Goal: Book appointment/travel/reservation

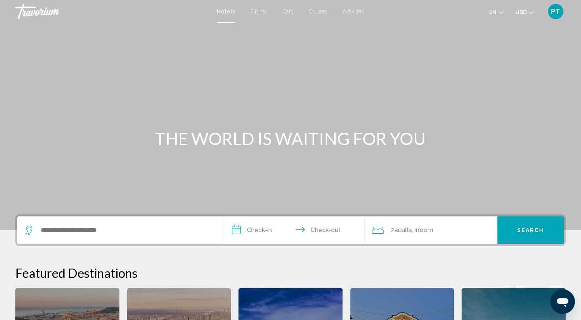
click at [312, 13] on span "Cruises" at bounding box center [318, 11] width 18 height 6
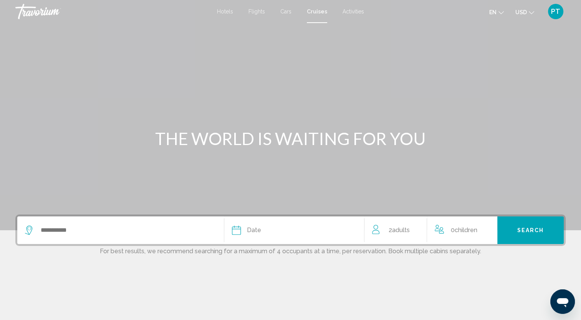
click at [312, 13] on span "Cruises" at bounding box center [317, 11] width 20 height 6
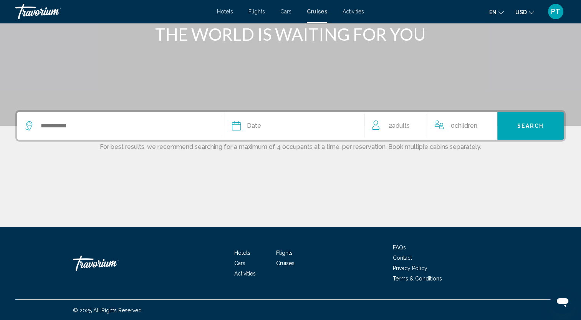
scroll to position [105, 0]
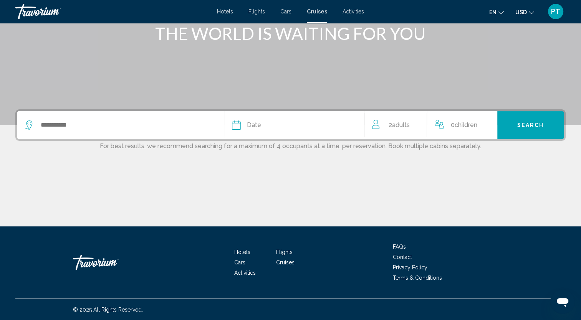
click at [458, 123] on span "Children" at bounding box center [466, 124] width 23 height 7
click at [492, 123] on icon "Increment children" at bounding box center [491, 123] width 7 height 7
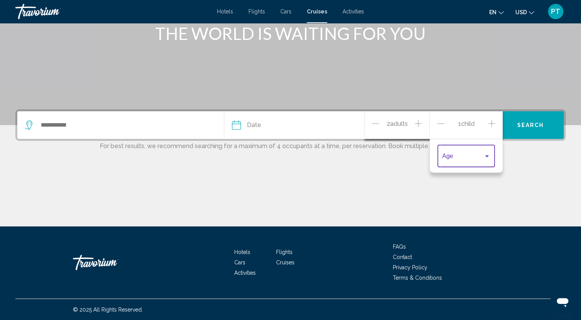
click at [485, 156] on div "Travelers: 2 adults, 1 child" at bounding box center [487, 157] width 4 height 2
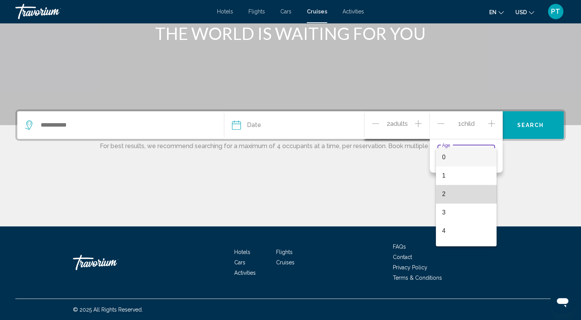
click at [469, 199] on span "2" at bounding box center [466, 194] width 48 height 18
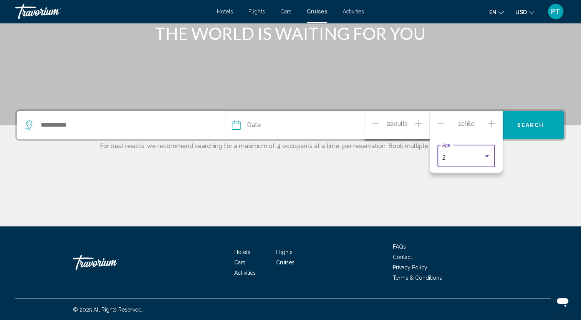
click at [490, 123] on icon "Increment children" at bounding box center [491, 123] width 7 height 7
click at [485, 175] on div "Age" at bounding box center [466, 181] width 48 height 24
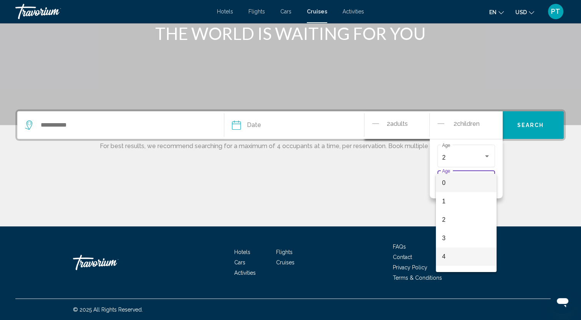
click at [472, 257] on span "4" at bounding box center [466, 257] width 48 height 18
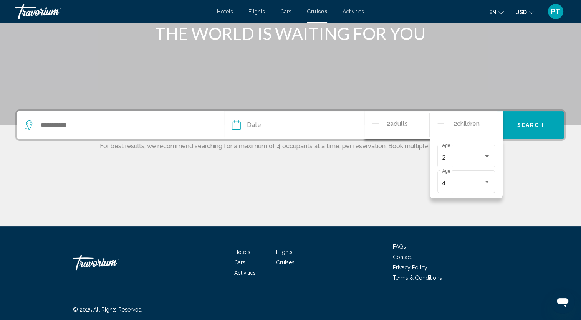
click at [457, 122] on span "Children" at bounding box center [468, 123] width 23 height 7
click at [555, 129] on button "Search" at bounding box center [530, 125] width 66 height 28
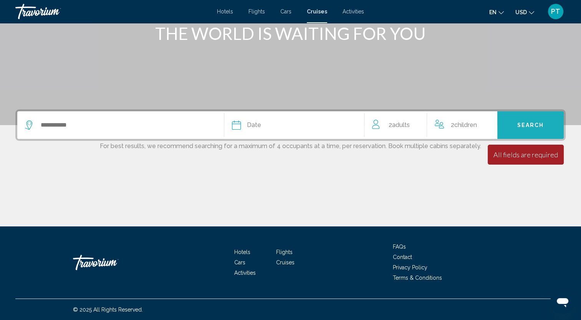
click at [530, 117] on button "Search" at bounding box center [530, 125] width 66 height 28
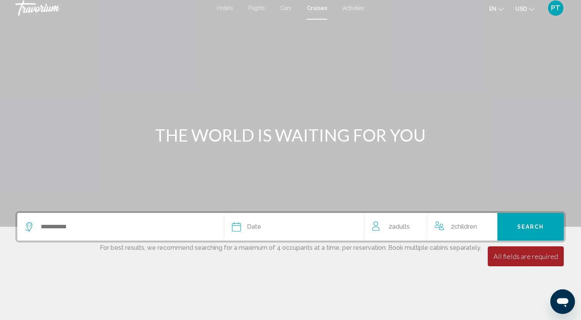
scroll to position [0, 0]
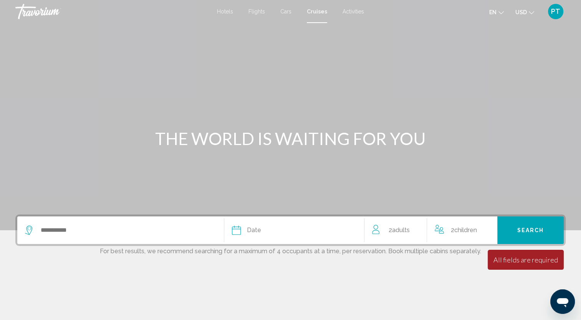
click at [233, 104] on div "Main content" at bounding box center [290, 115] width 581 height 230
click at [109, 220] on div "Search widget" at bounding box center [120, 231] width 191 height 28
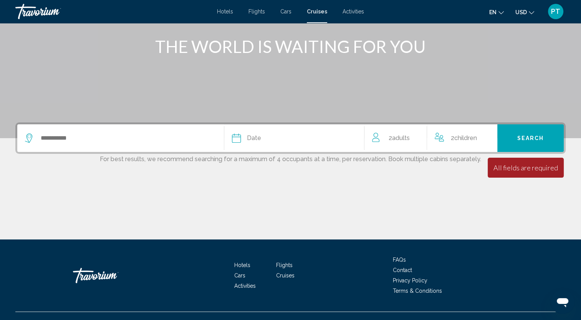
scroll to position [105, 0]
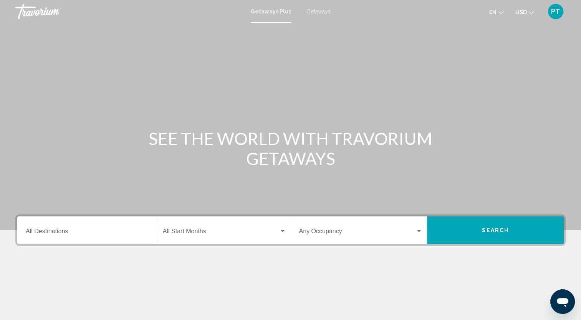
click at [315, 9] on span "Getaways" at bounding box center [318, 11] width 24 height 6
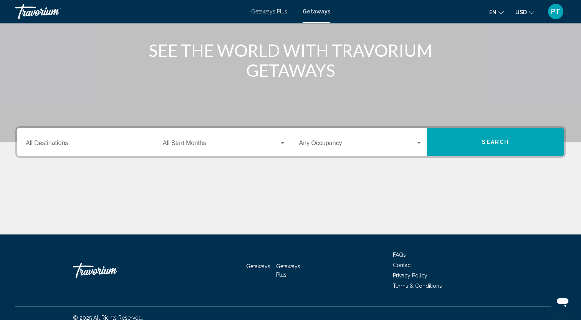
scroll to position [96, 0]
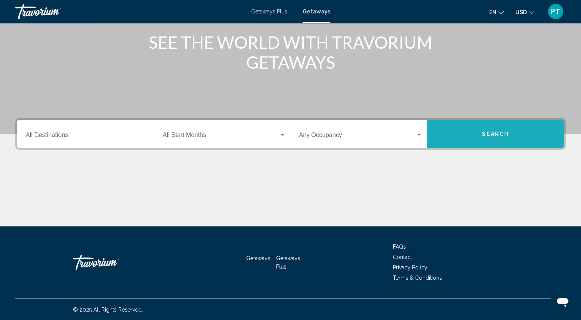
click at [491, 124] on button "Search" at bounding box center [495, 134] width 137 height 28
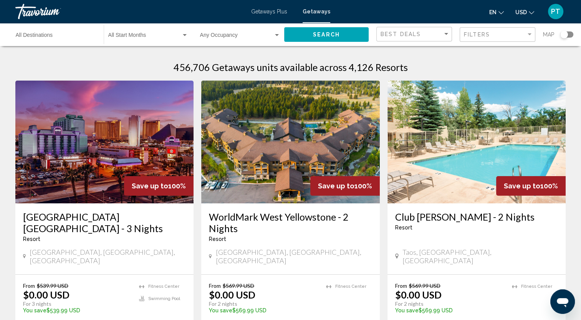
click at [570, 35] on div "Search widget" at bounding box center [566, 34] width 13 height 6
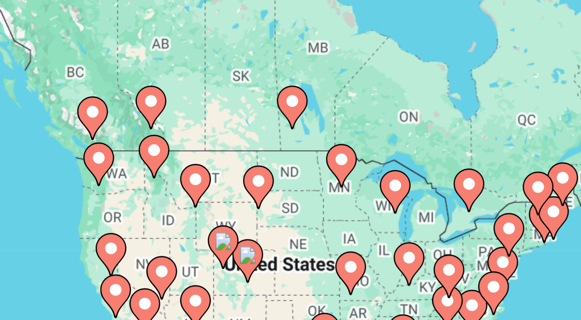
click at [88, 104] on image "Main content" at bounding box center [88, 105] width 5 height 5
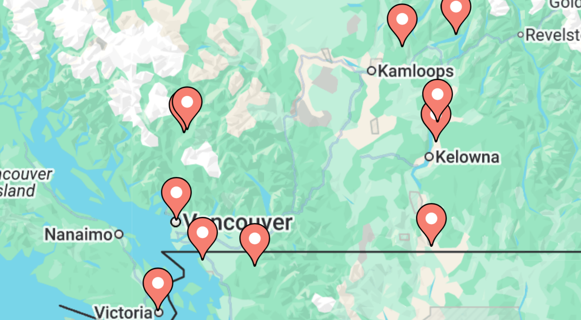
type input "**********"
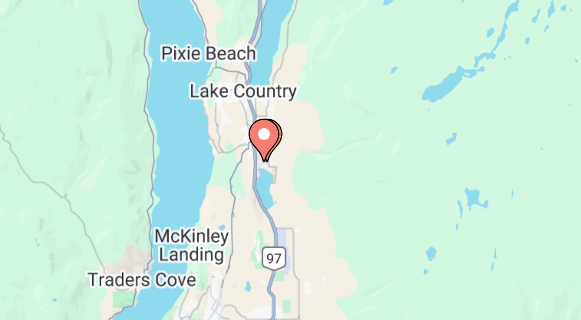
click at [297, 164] on image "Main content" at bounding box center [296, 162] width 5 height 5
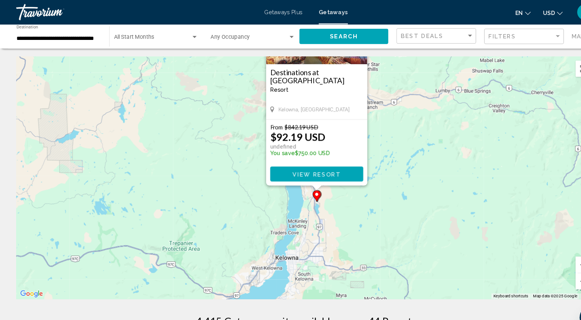
click at [322, 99] on div "Destinations at [GEOGRAPHIC_DATA] - This is an adults only resort [GEOGRAPHIC_D…" at bounding box center [301, 87] width 96 height 52
click at [321, 71] on h3 "Destinations at [GEOGRAPHIC_DATA]" at bounding box center [301, 72] width 88 height 15
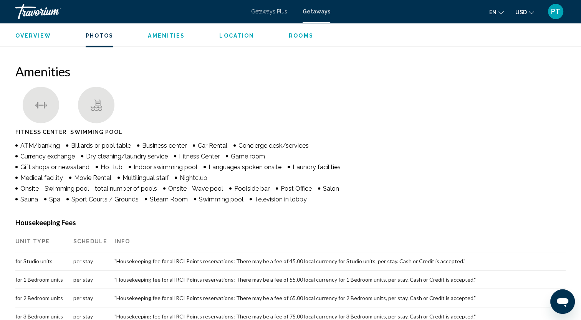
scroll to position [558, 0]
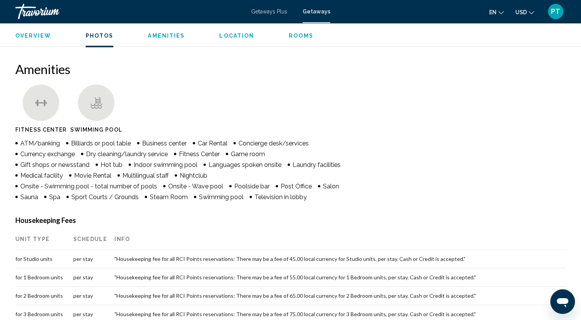
click at [527, 188] on div "Amenities [GEOGRAPHIC_DATA] Swimming Pool ATM/banking Billiards or pool table B…" at bounding box center [290, 284] width 550 height 446
click at [524, 155] on div "Amenities [GEOGRAPHIC_DATA] Swimming Pool ATM/banking Billiards or pool table B…" at bounding box center [290, 284] width 550 height 446
click at [475, 114] on ul "Fitness Center Swimming Pool" at bounding box center [290, 110] width 550 height 52
click at [460, 132] on ul "Fitness Center Swimming Pool" at bounding box center [290, 110] width 550 height 52
click at [459, 124] on ul "Fitness Center Swimming Pool" at bounding box center [290, 110] width 550 height 52
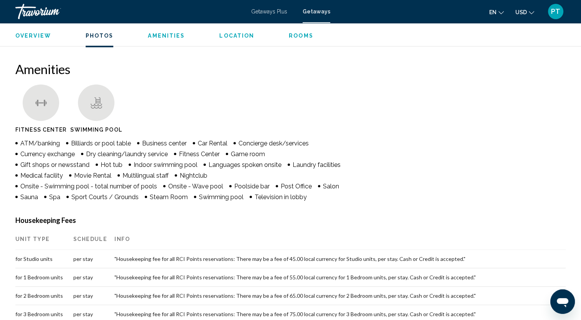
click at [455, 122] on ul "Fitness Center Swimming Pool" at bounding box center [290, 110] width 550 height 52
click at [456, 123] on ul "Fitness Center Swimming Pool" at bounding box center [290, 110] width 550 height 52
click at [453, 136] on ul "Fitness Center Swimming Pool" at bounding box center [290, 110] width 550 height 52
click at [393, 110] on ul "Fitness Center Swimming Pool" at bounding box center [290, 110] width 550 height 52
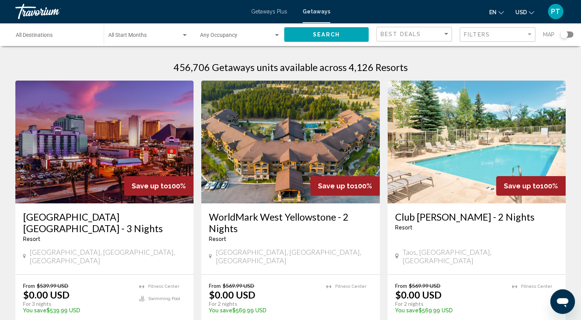
click at [565, 32] on div "Search widget" at bounding box center [564, 35] width 8 height 8
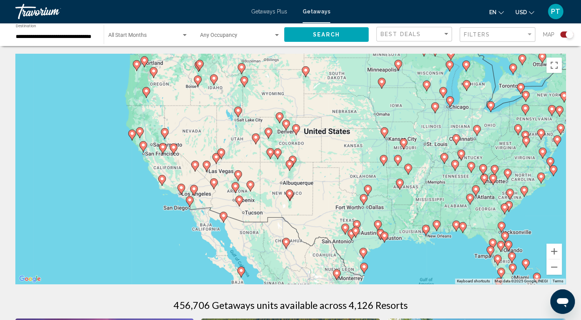
click at [240, 202] on div "To activate drag with keyboard, press Alt + Enter. Once in keyboard drag state,…" at bounding box center [290, 169] width 550 height 230
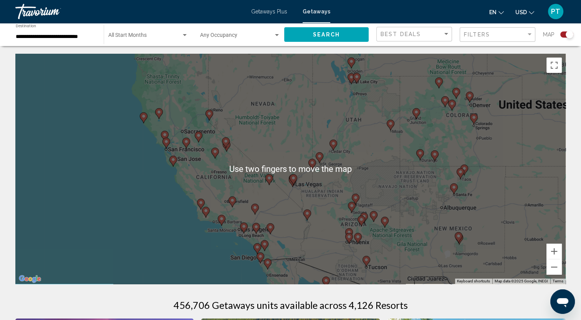
click at [261, 154] on div "To activate drag with keyboard, press Alt + Enter. Once in keyboard drag state,…" at bounding box center [290, 169] width 550 height 230
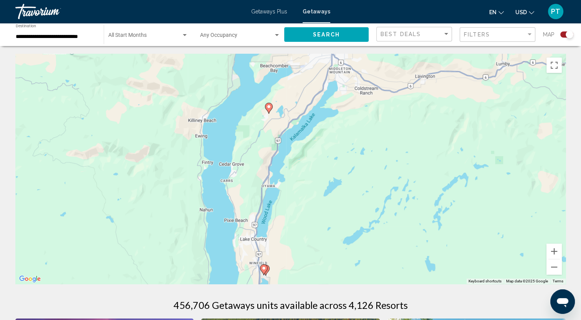
click at [268, 106] on div "To activate drag with keyboard, press Alt + Enter. Once in keyboard drag state,…" at bounding box center [290, 169] width 550 height 230
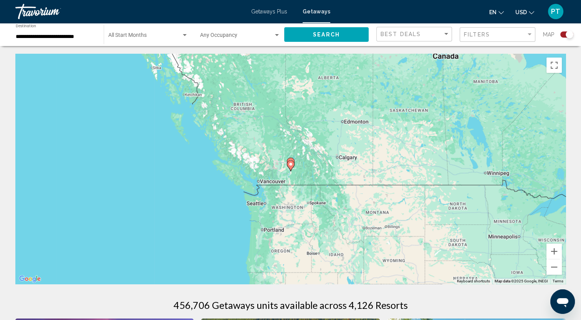
type input "**********"
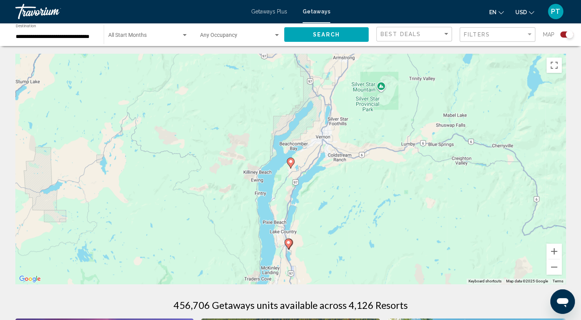
click at [290, 161] on image "Main content" at bounding box center [290, 161] width 5 height 5
click at [290, 163] on image "Main content" at bounding box center [290, 161] width 5 height 5
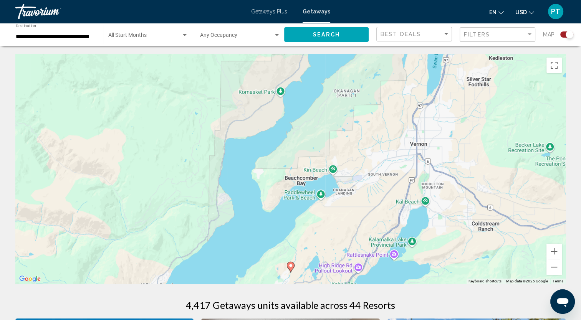
click at [290, 266] on image "Main content" at bounding box center [290, 265] width 5 height 5
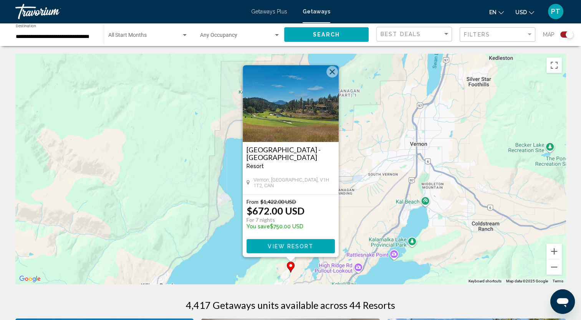
click at [303, 137] on img "Main content" at bounding box center [291, 103] width 96 height 77
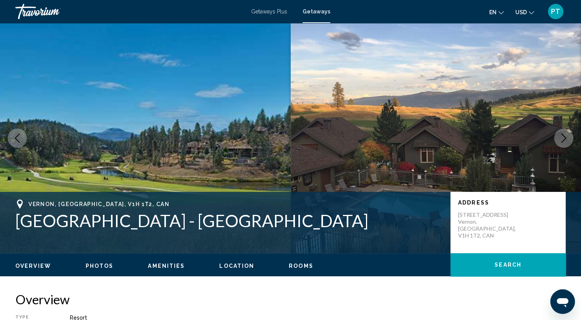
click at [567, 140] on icon "Next image" at bounding box center [563, 138] width 9 height 9
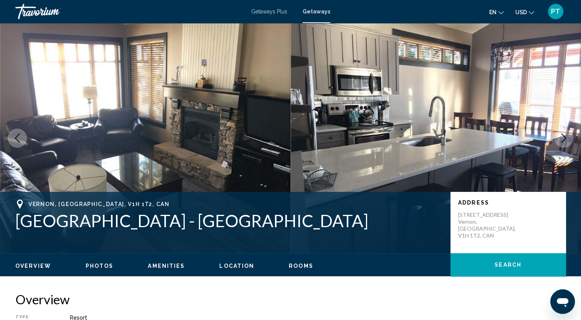
click at [567, 140] on icon "Next image" at bounding box center [563, 138] width 9 height 9
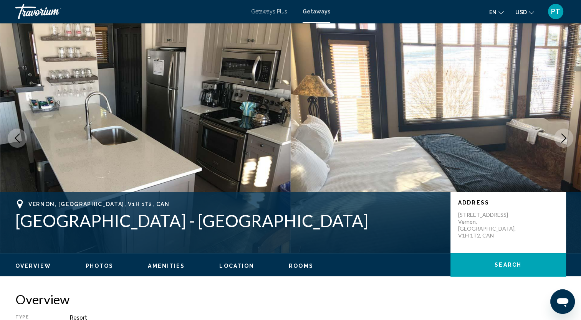
click at [567, 140] on icon "Next image" at bounding box center [563, 138] width 9 height 9
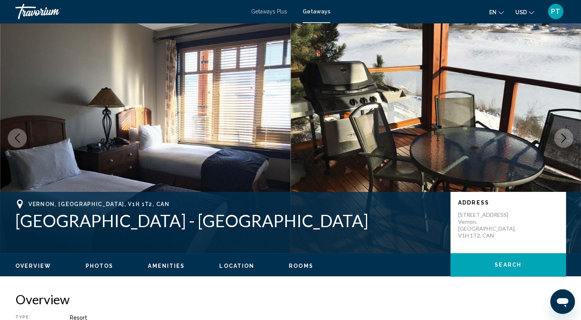
click at [567, 140] on icon "Next image" at bounding box center [563, 138] width 9 height 9
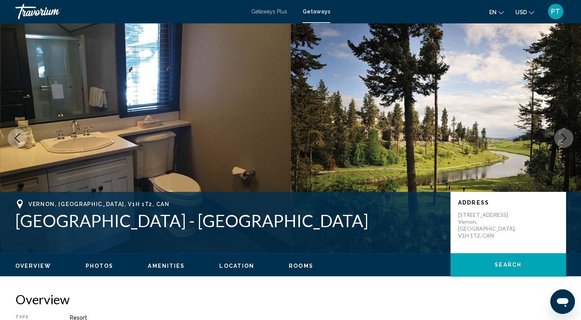
click at [567, 140] on icon "Next image" at bounding box center [563, 138] width 9 height 9
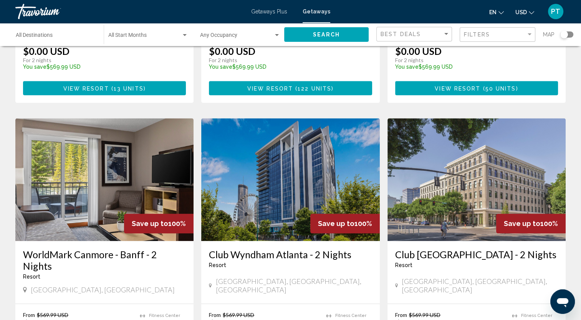
scroll to position [812, 0]
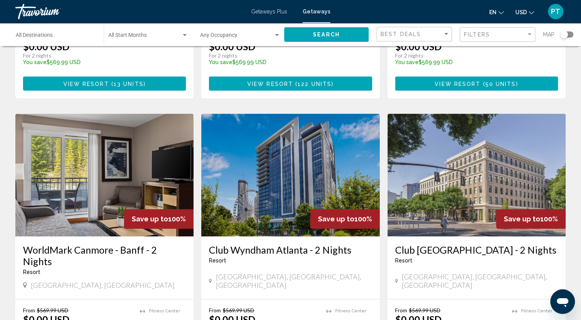
click at [113, 133] on img "Main content" at bounding box center [104, 175] width 178 height 123
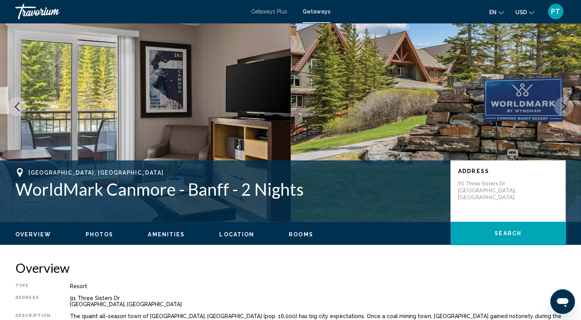
scroll to position [35, 0]
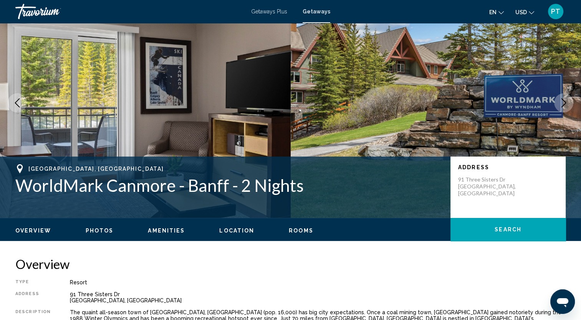
click at [235, 235] on div "Overview Photos Amenities Location Rooms Search" at bounding box center [290, 230] width 581 height 24
click at [235, 233] on span "Location" at bounding box center [236, 231] width 35 height 6
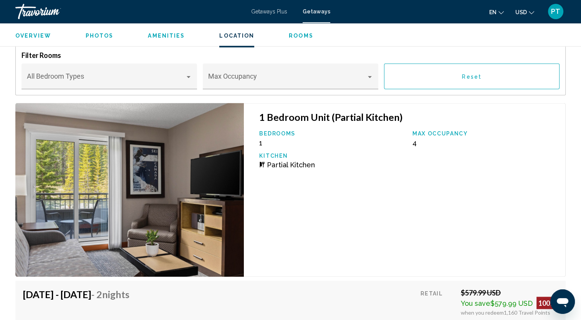
scroll to position [1355, 0]
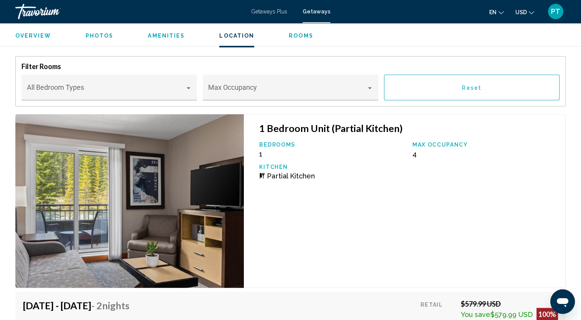
click at [174, 164] on img "Main content" at bounding box center [129, 201] width 229 height 174
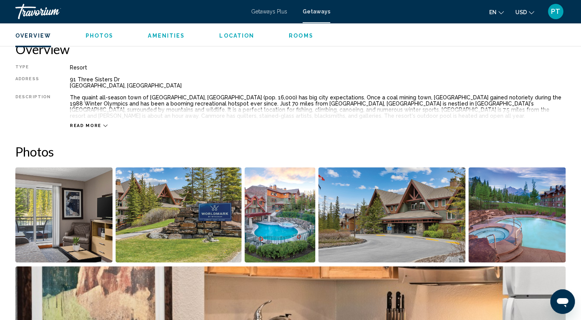
scroll to position [250, 0]
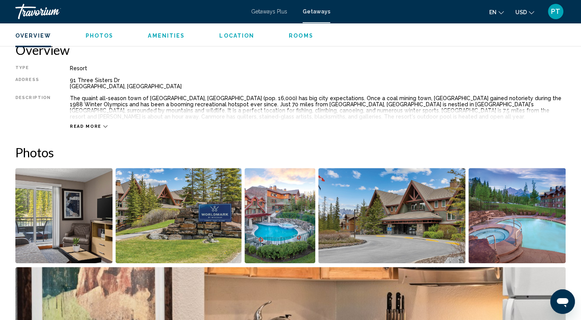
click at [82, 128] on span "Read more" at bounding box center [85, 126] width 31 height 5
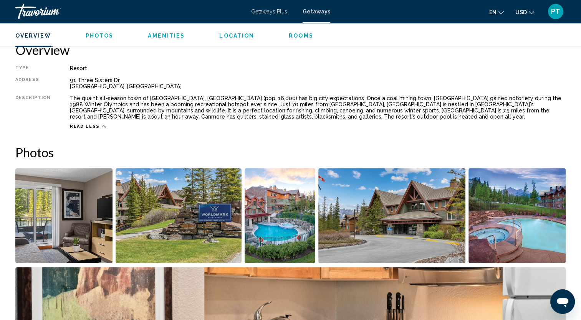
click at [502, 11] on icon "Change language" at bounding box center [501, 12] width 5 height 5
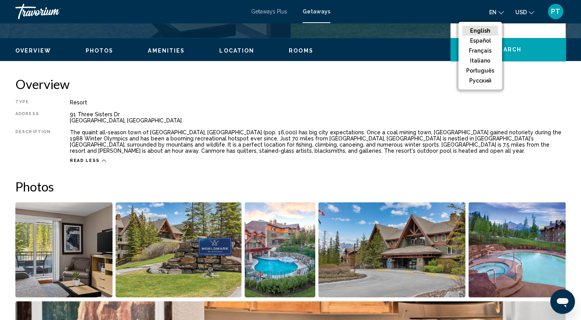
scroll to position [210, 0]
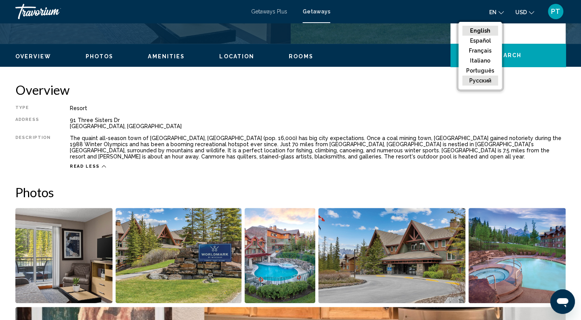
click at [482, 79] on button "русский" at bounding box center [480, 81] width 36 height 10
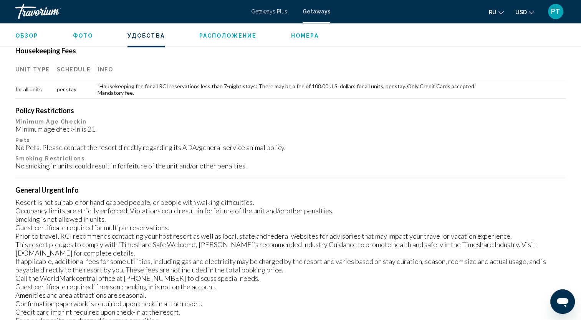
scroll to position [728, 0]
